Goal: Obtain resource: Obtain resource

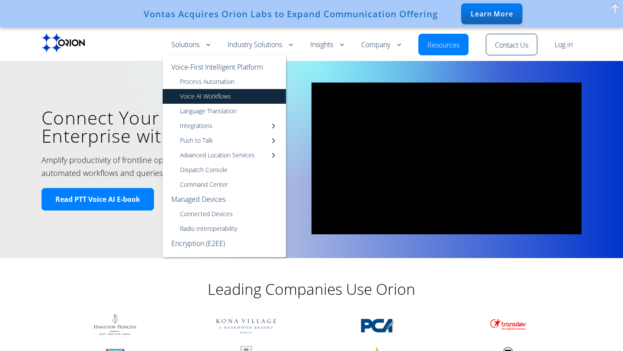
click at [233, 99] on link "Voice AI Workflows" at bounding box center [224, 96] width 123 height 15
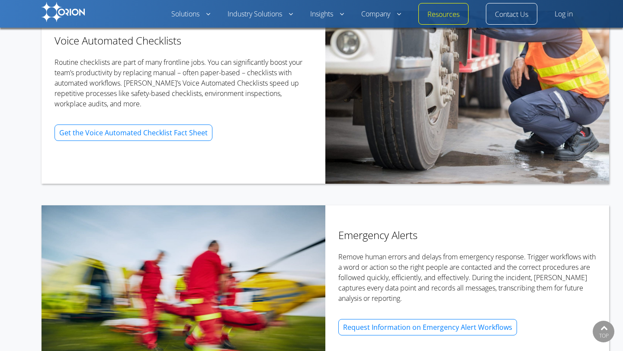
scroll to position [749, 0]
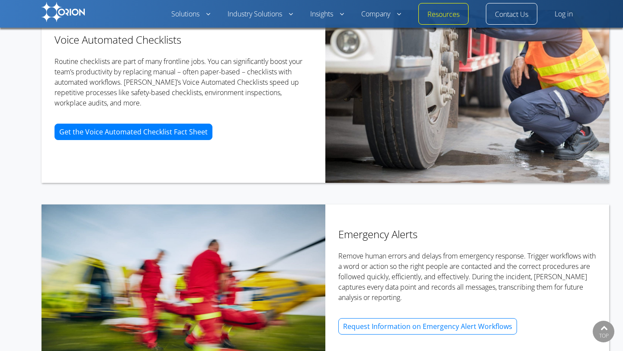
click at [193, 135] on span "Get the Voice Automated Checklist Fact Sheet" at bounding box center [133, 131] width 148 height 7
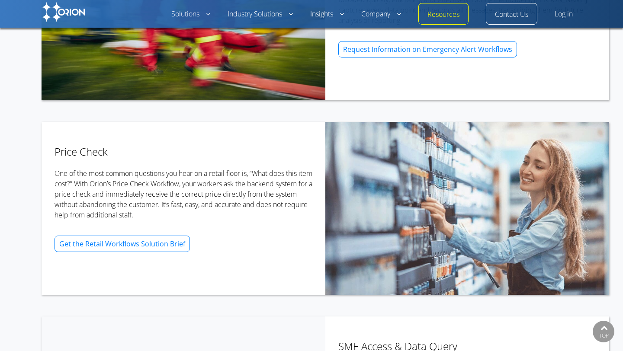
scroll to position [1029, 0]
